Goal: Transaction & Acquisition: Obtain resource

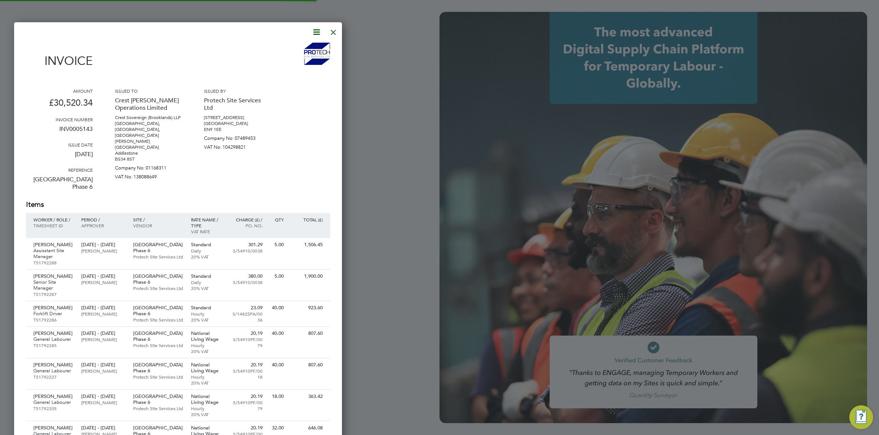
type input "vicki@protechltd.co.uk"
click at [338, 32] on div at bounding box center [333, 30] width 13 height 13
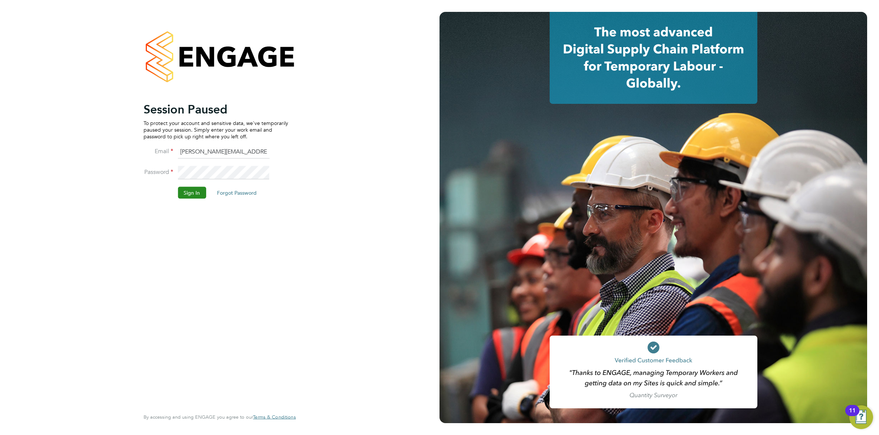
click at [199, 191] on button "Sign In" at bounding box center [192, 192] width 28 height 12
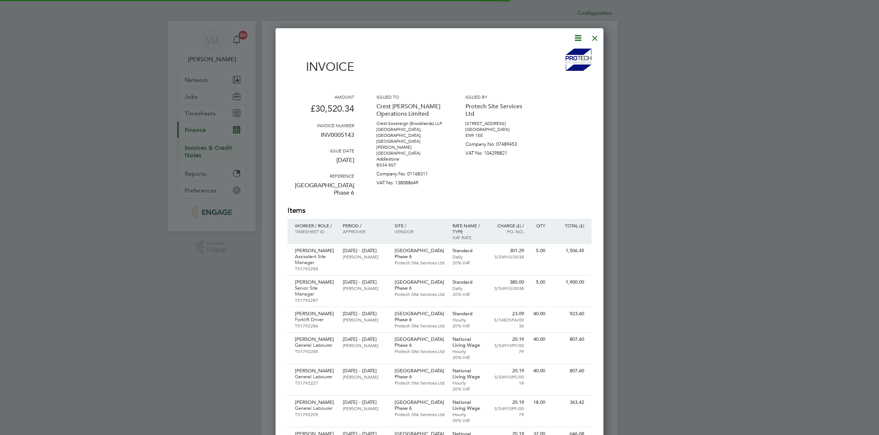
click at [208, 147] on div at bounding box center [439, 217] width 879 height 435
click at [208, 151] on div at bounding box center [439, 217] width 879 height 435
click at [590, 36] on div at bounding box center [594, 36] width 13 height 13
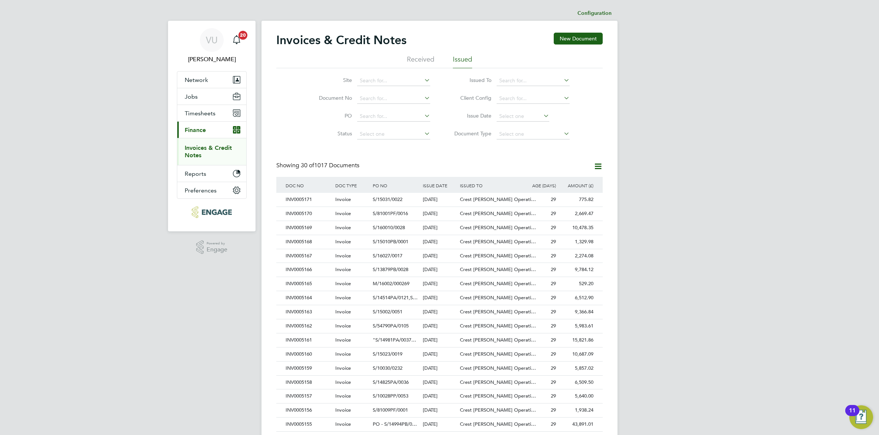
click at [227, 147] on link "Invoices & Credit Notes" at bounding box center [208, 151] width 47 height 14
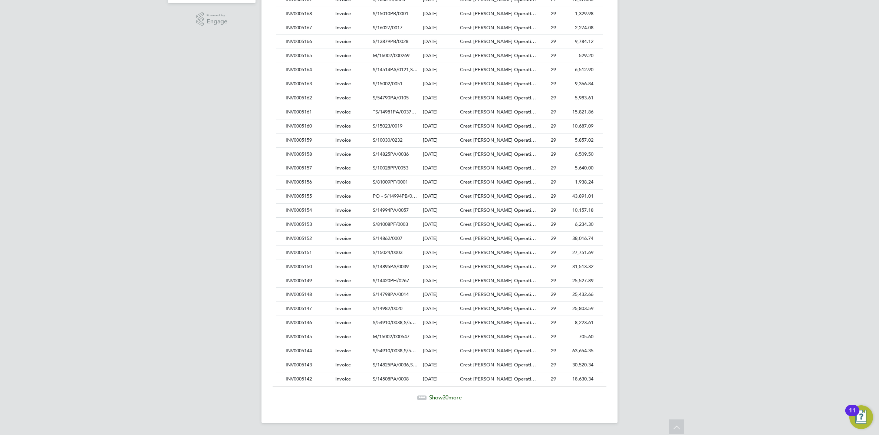
click at [433, 397] on span "Show 30 more" at bounding box center [445, 397] width 33 height 7
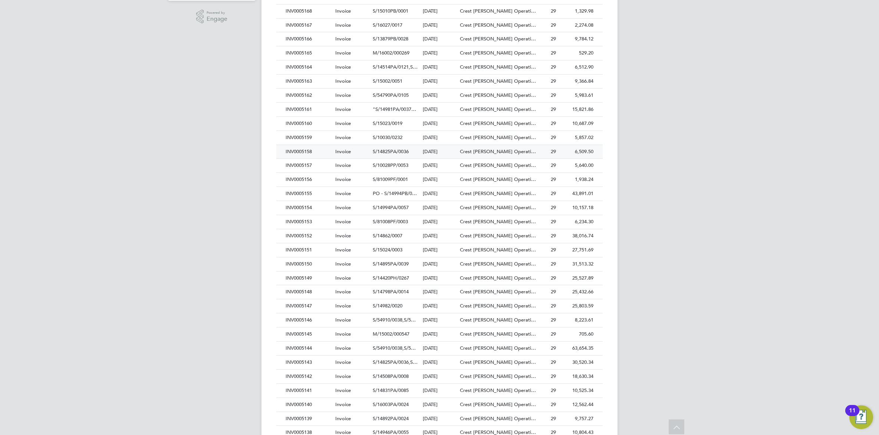
click at [312, 154] on div "INV0005158" at bounding box center [309, 152] width 50 height 14
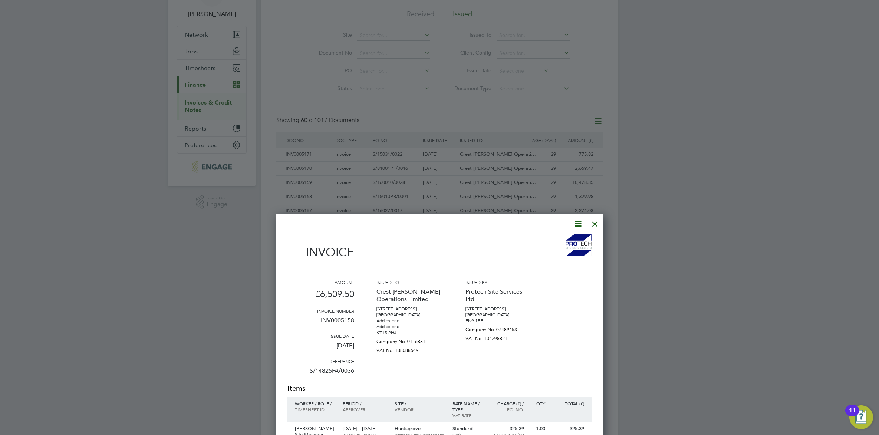
click at [579, 221] on icon at bounding box center [577, 223] width 9 height 9
click at [558, 241] on li "Download Invoice" at bounding box center [554, 241] width 51 height 10
click at [596, 223] on div at bounding box center [594, 221] width 13 height 13
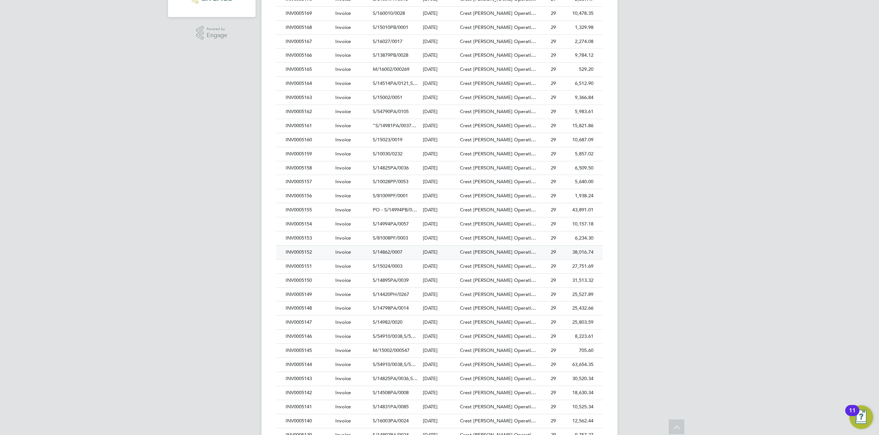
scroll to position [231, 0]
click at [306, 199] on div "INV0005155" at bounding box center [309, 194] width 50 height 14
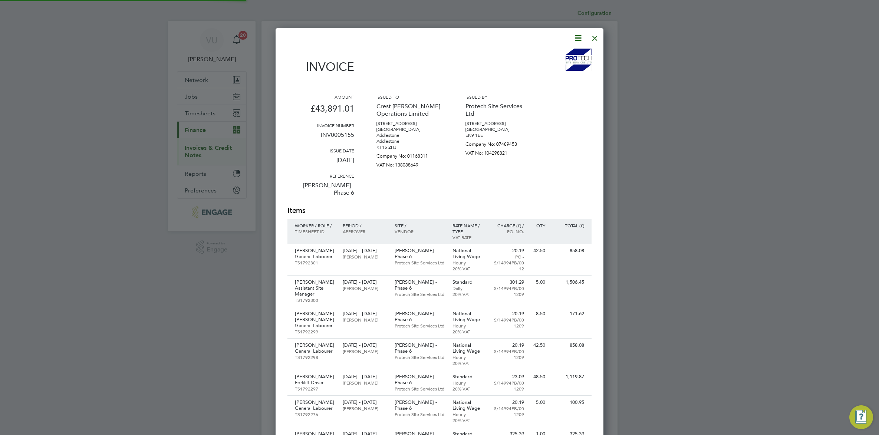
scroll to position [1590, 328]
click at [576, 40] on icon at bounding box center [577, 37] width 9 height 9
click at [562, 54] on li "Download Invoice" at bounding box center [554, 55] width 51 height 10
